Goal: Task Accomplishment & Management: Use online tool/utility

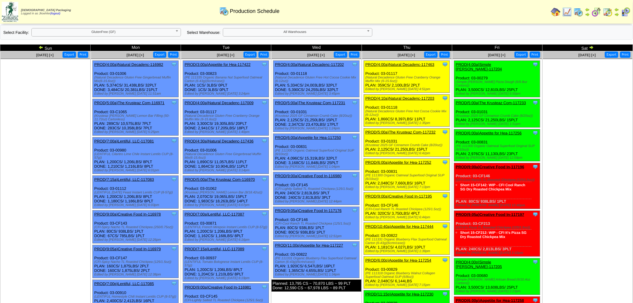
click at [369, 30] on b at bounding box center [368, 32] width 5 height 8
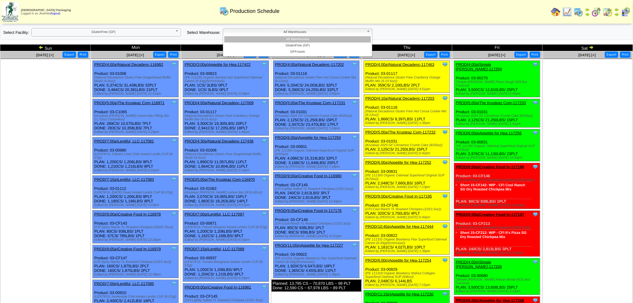
click at [369, 32] on b at bounding box center [368, 32] width 5 height 8
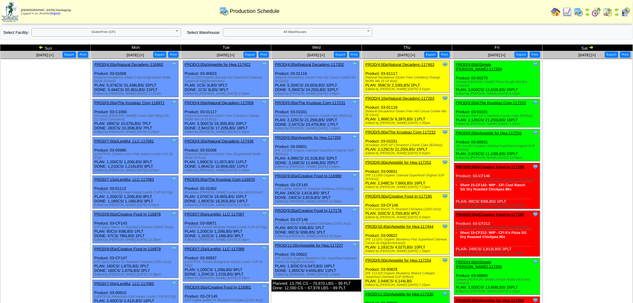
drag, startPoint x: 628, startPoint y: 286, endPoint x: 626, endPoint y: 283, distance: 3.4
click at [628, 286] on td "Oct 04 [+] Print Export" at bounding box center [587, 235] width 90 height 368
click at [606, 11] on img at bounding box center [608, 12] width 10 height 10
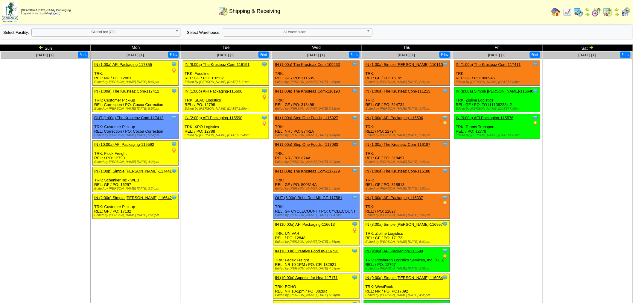
click at [175, 32] on b at bounding box center [177, 32] width 5 height 8
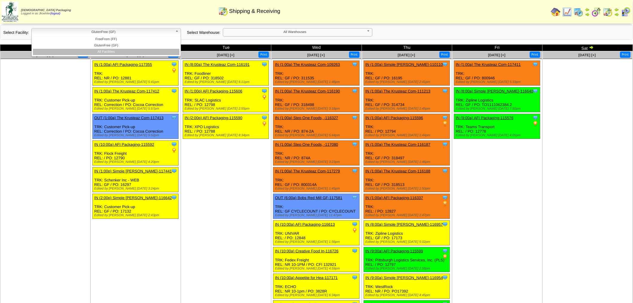
click at [147, 50] on li "All Facilities" at bounding box center [106, 52] width 146 height 6
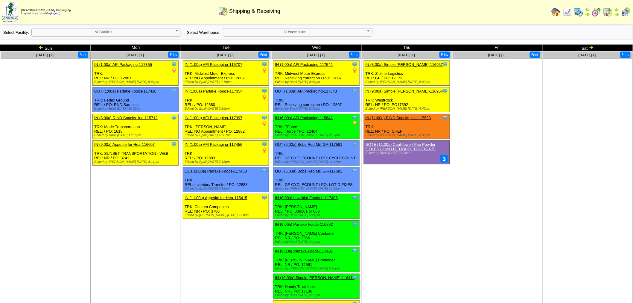
click at [176, 30] on b at bounding box center [177, 32] width 5 height 8
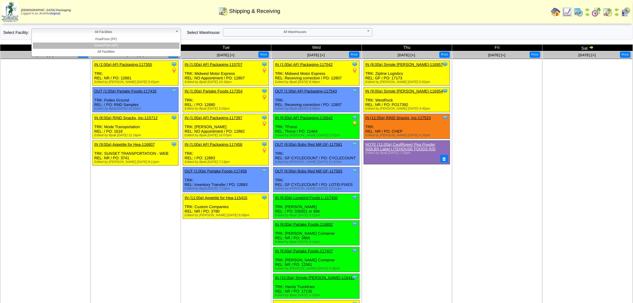
click at [149, 45] on li "GlutenFree (GF)" at bounding box center [106, 45] width 146 height 6
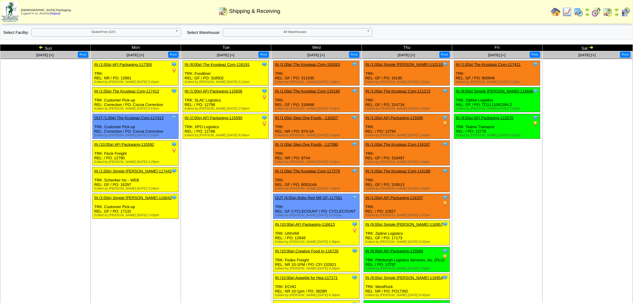
click at [177, 29] on b at bounding box center [177, 32] width 5 height 8
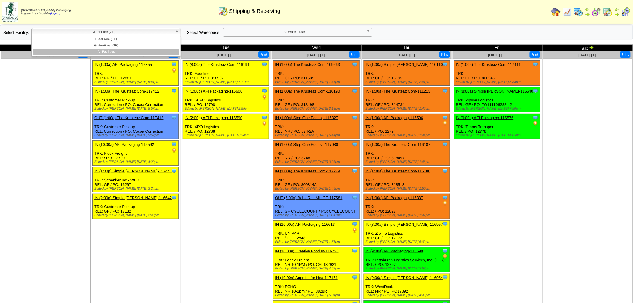
click at [117, 50] on li "All Facilities" at bounding box center [106, 52] width 146 height 6
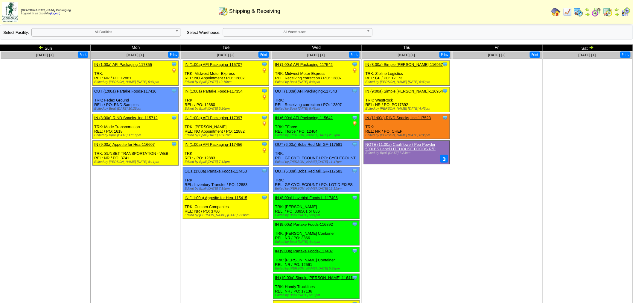
drag, startPoint x: 32, startPoint y: 135, endPoint x: 33, endPoint y: 131, distance: 4.2
click at [33, 131] on ul at bounding box center [45, 104] width 89 height 90
click at [180, 32] on b at bounding box center [177, 32] width 5 height 8
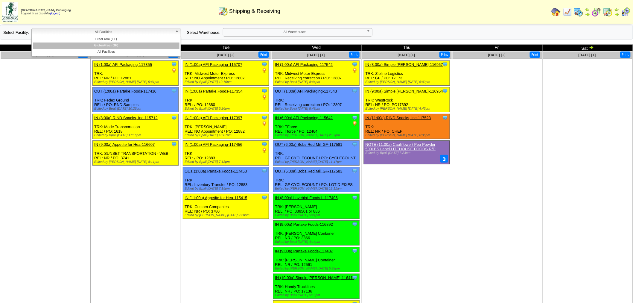
click at [123, 43] on li "GlutenFree (GF)" at bounding box center [106, 45] width 146 height 6
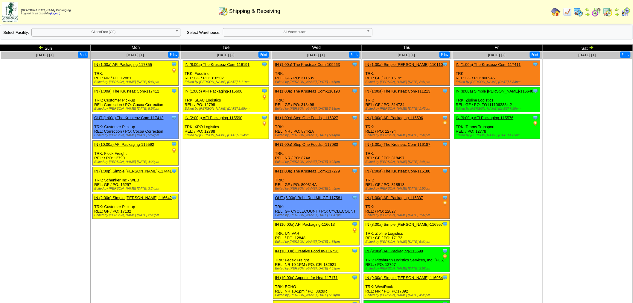
click at [35, 98] on ul at bounding box center [45, 104] width 89 height 90
